Goal: Check status: Verify the current state of an ongoing process or item

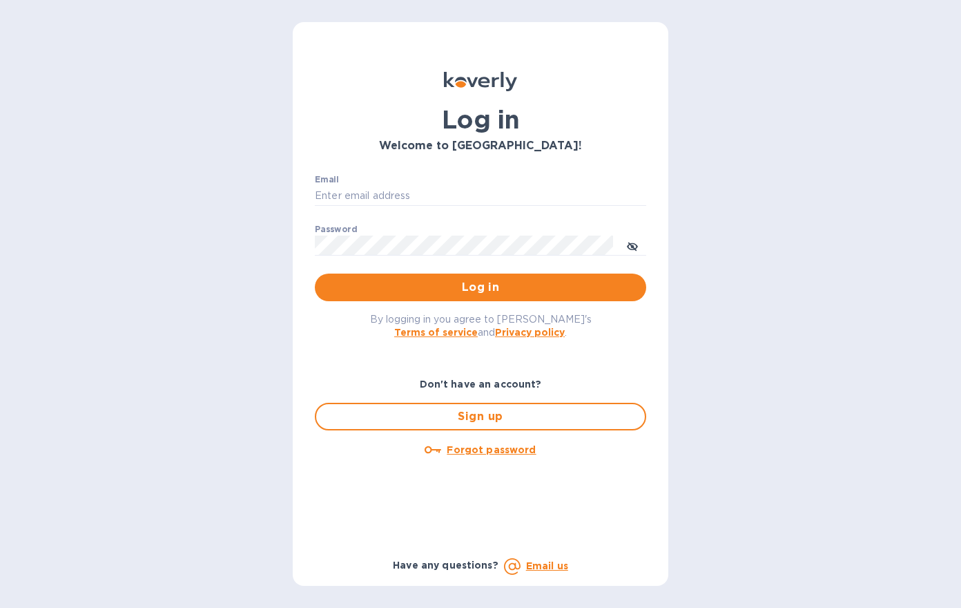
click at [378, 184] on div "Email ​" at bounding box center [480, 200] width 331 height 50
click at [397, 190] on input "Email" at bounding box center [480, 196] width 331 height 21
type input "[PERSON_NAME][EMAIL_ADDRESS][DOMAIN_NAME]"
click at [315, 273] on button "Log in" at bounding box center [480, 287] width 331 height 28
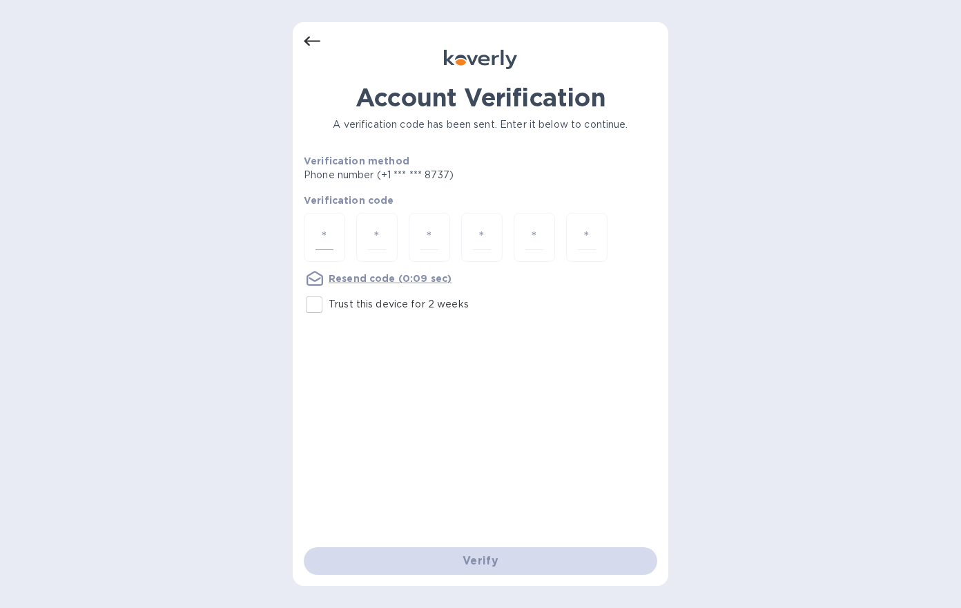
click at [327, 230] on input "number" at bounding box center [325, 237] width 18 height 26
type input "4"
type input "2"
type input "6"
type input "1"
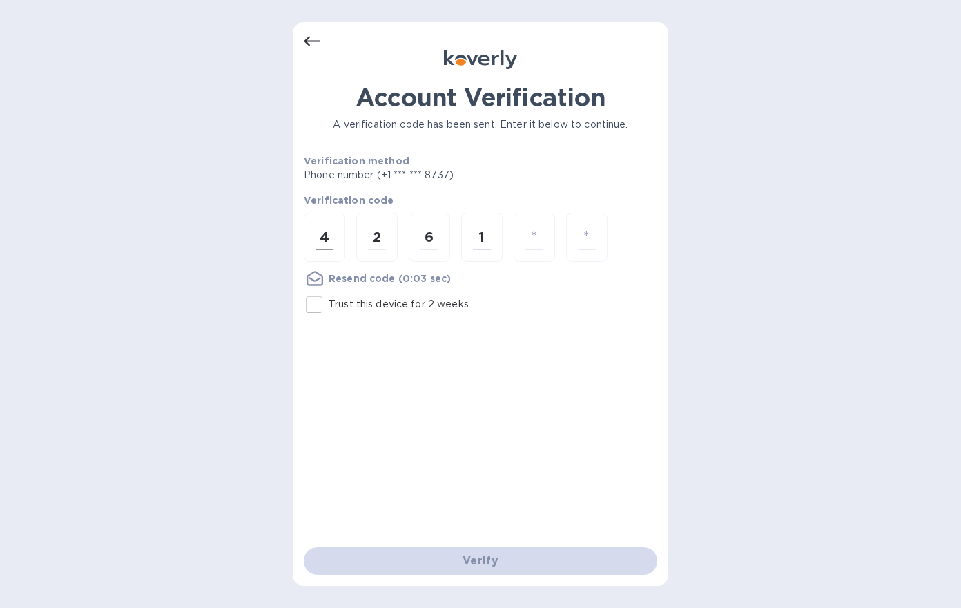
type input "1"
type input "5"
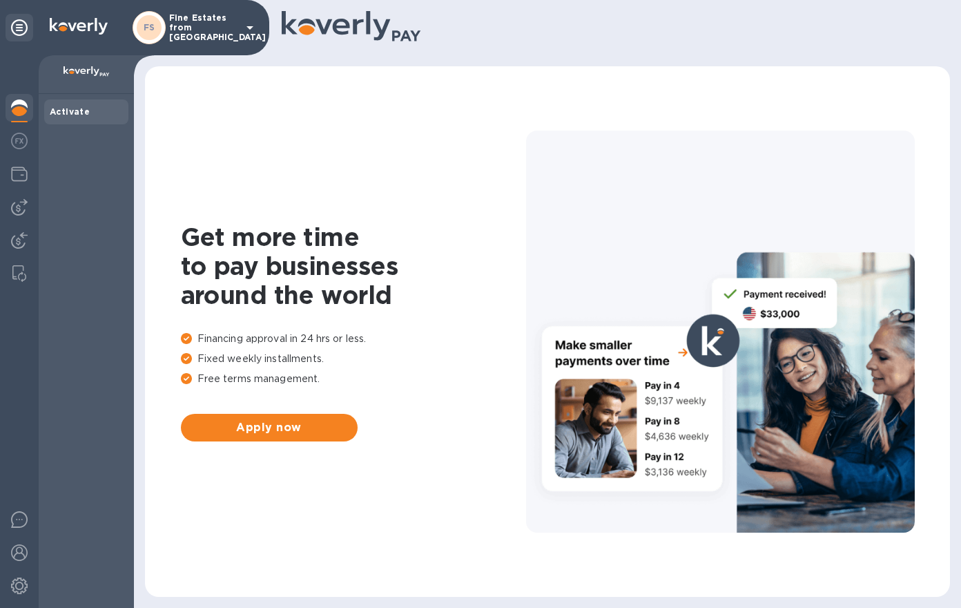
click at [236, 37] on div "FS Fine Estates from Spain" at bounding box center [196, 27] width 126 height 33
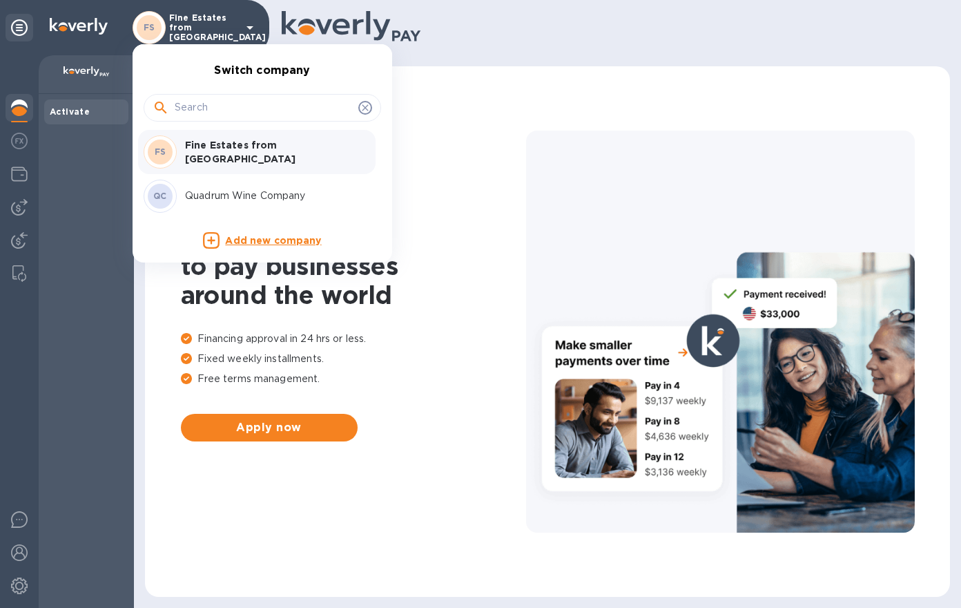
click at [204, 189] on p "Quadrum Wine Company" at bounding box center [272, 196] width 174 height 15
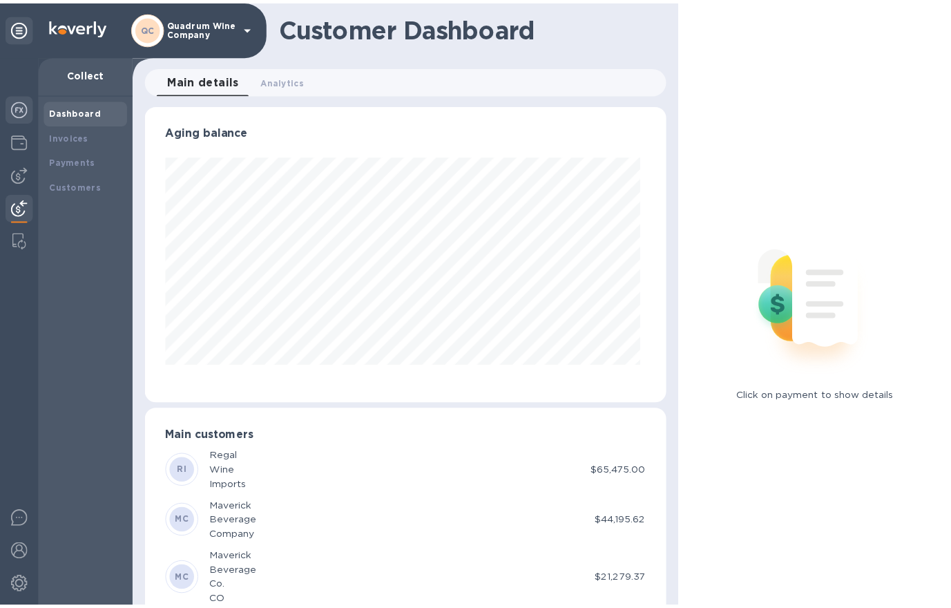
scroll to position [298, 521]
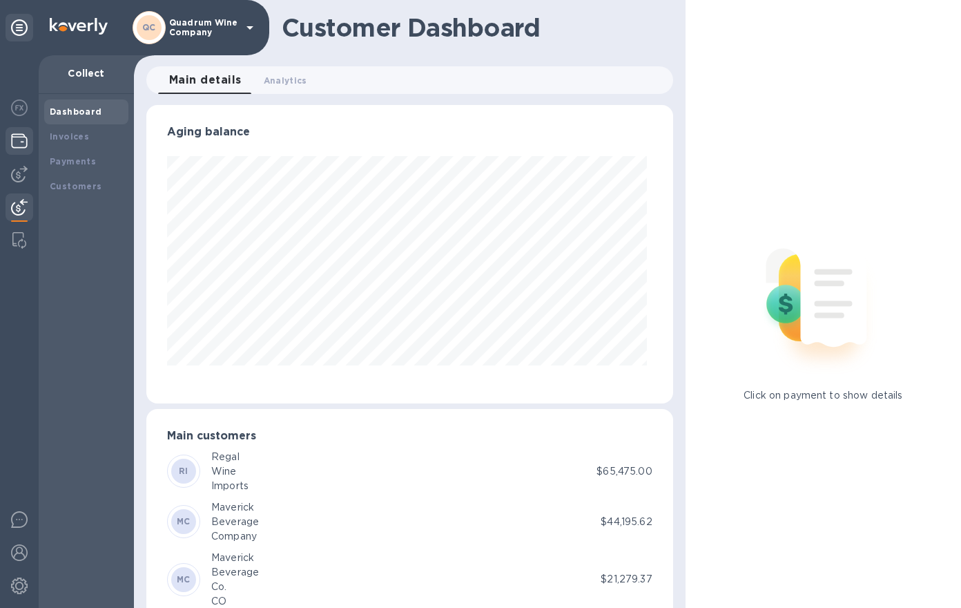
click at [21, 140] on img at bounding box center [19, 141] width 17 height 17
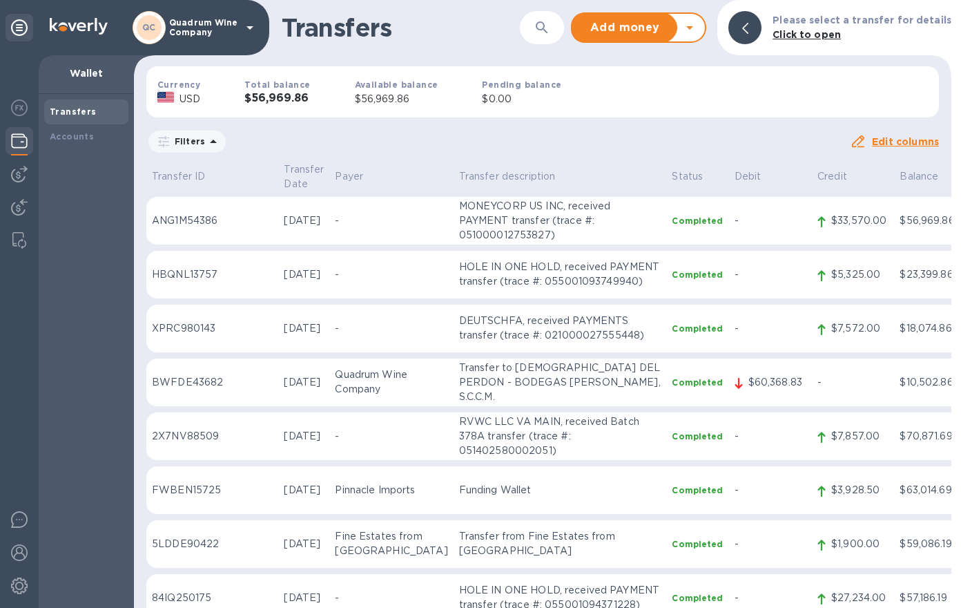
click at [286, 96] on h3 "$56,969.86" at bounding box center [277, 98] width 66 height 13
click at [486, 222] on td "MONEYCORP US INC, received PAYMENT transfer (trace #: 051000012753827)" at bounding box center [560, 221] width 213 height 48
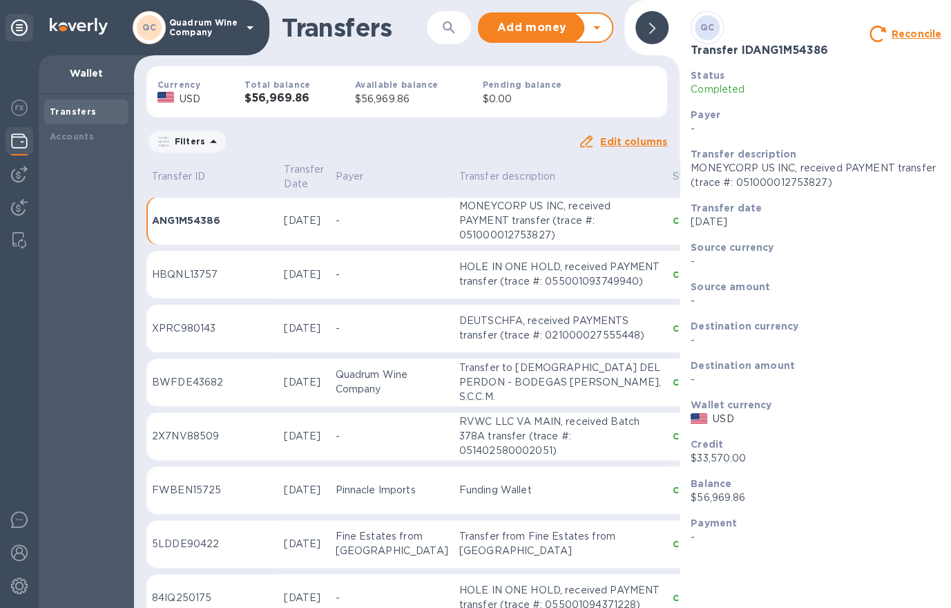
click at [653, 31] on icon at bounding box center [652, 28] width 6 height 11
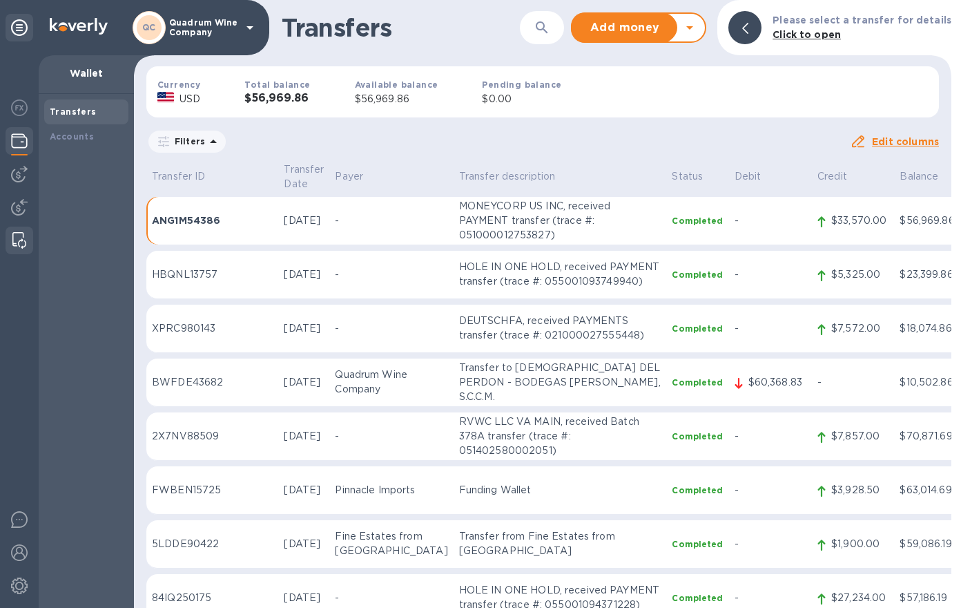
click at [29, 238] on div at bounding box center [19, 240] width 25 height 28
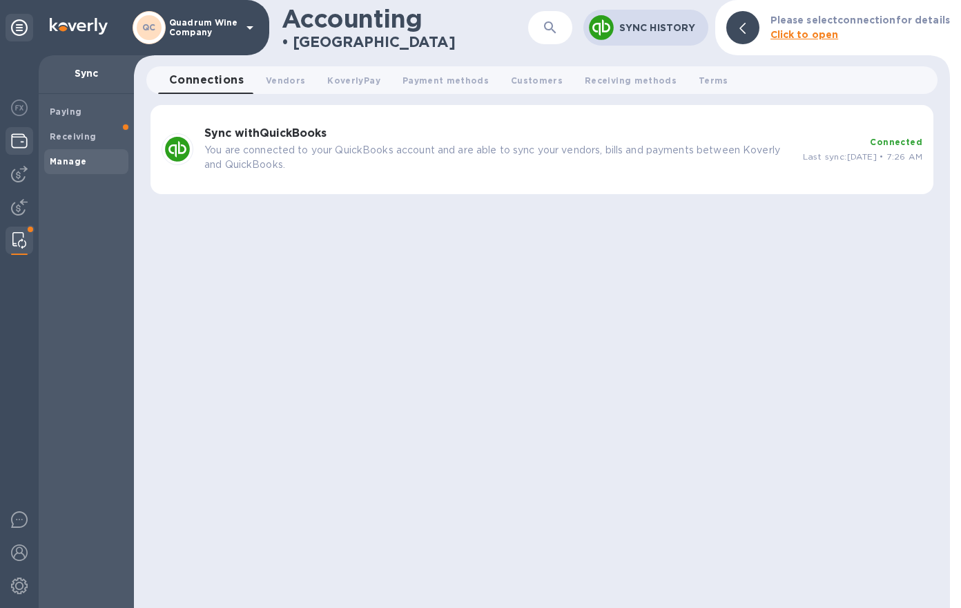
click at [25, 142] on img at bounding box center [19, 141] width 17 height 17
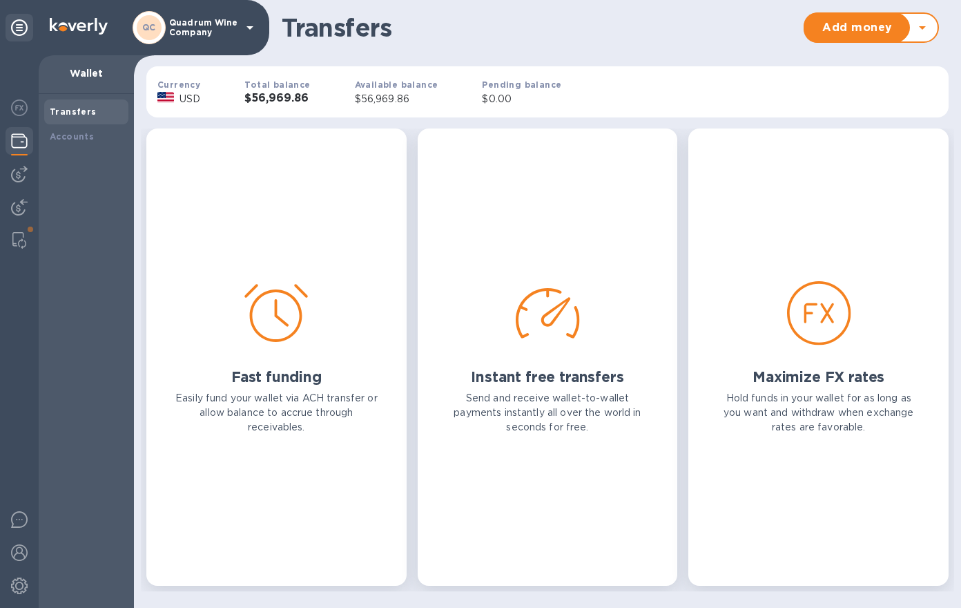
click at [309, 101] on div "Total balance $56,969.86" at bounding box center [277, 91] width 110 height 73
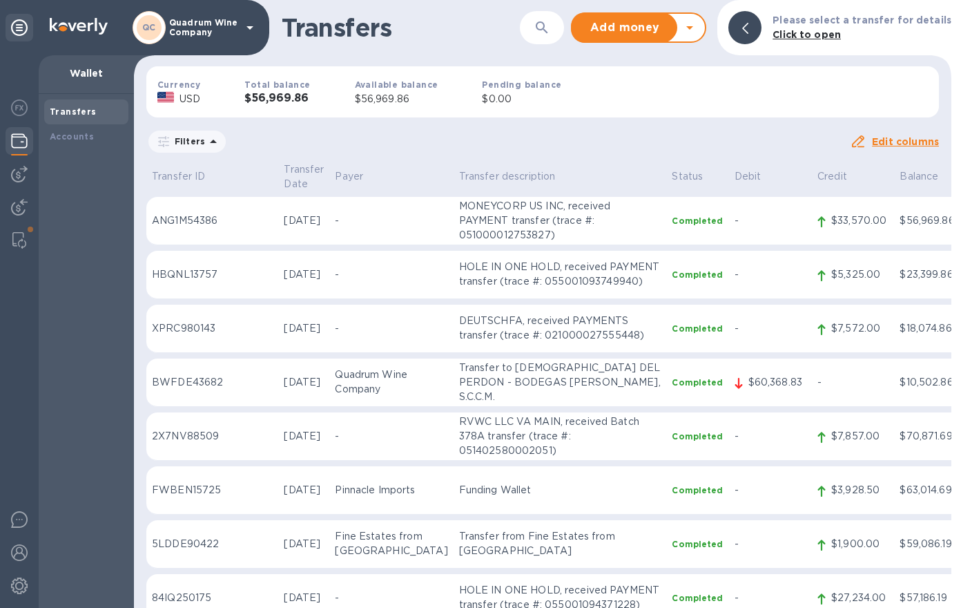
click at [278, 181] on th "Transfer Date" at bounding box center [303, 178] width 51 height 37
click at [284, 213] on p "Sep 12th 2025" at bounding box center [304, 220] width 40 height 15
